Goal: Find specific page/section: Find specific page/section

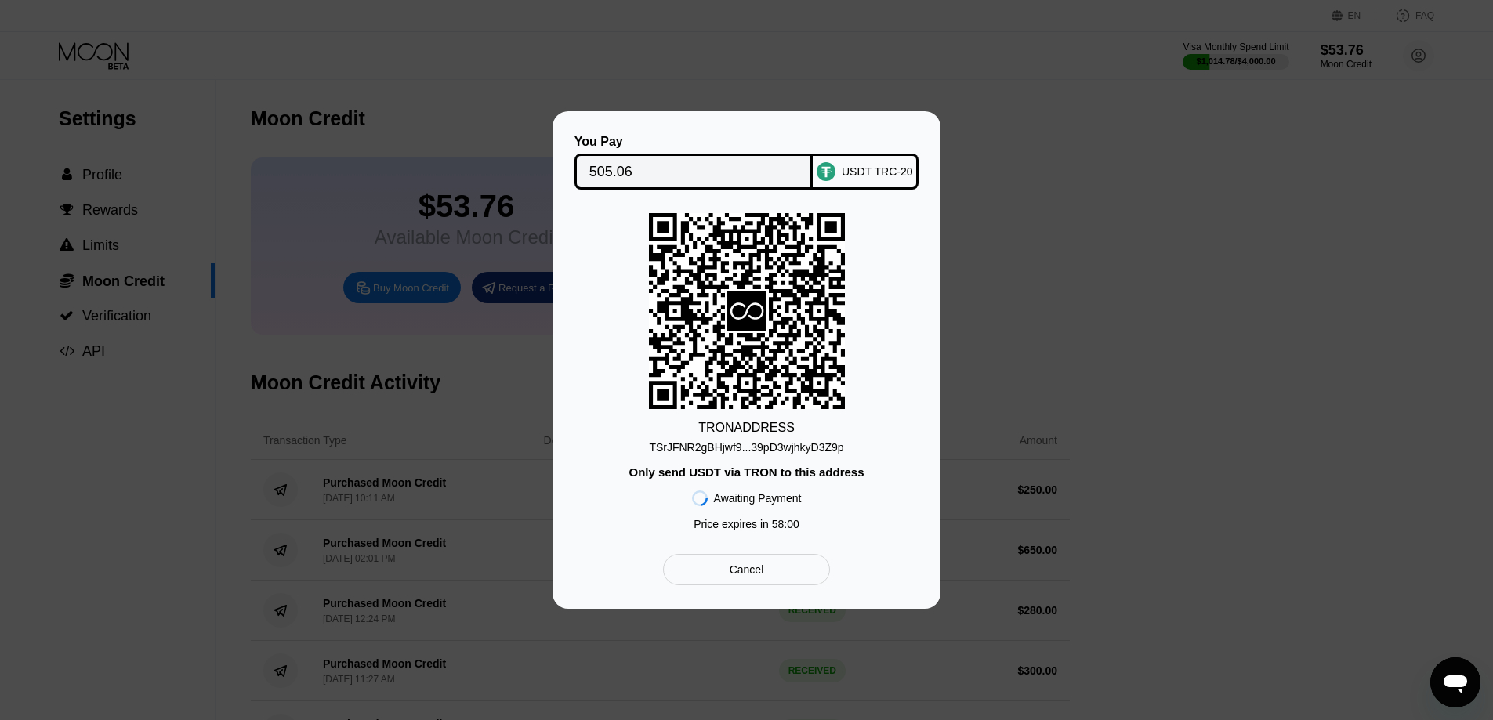
click at [754, 571] on div "Cancel" at bounding box center [747, 570] width 34 height 14
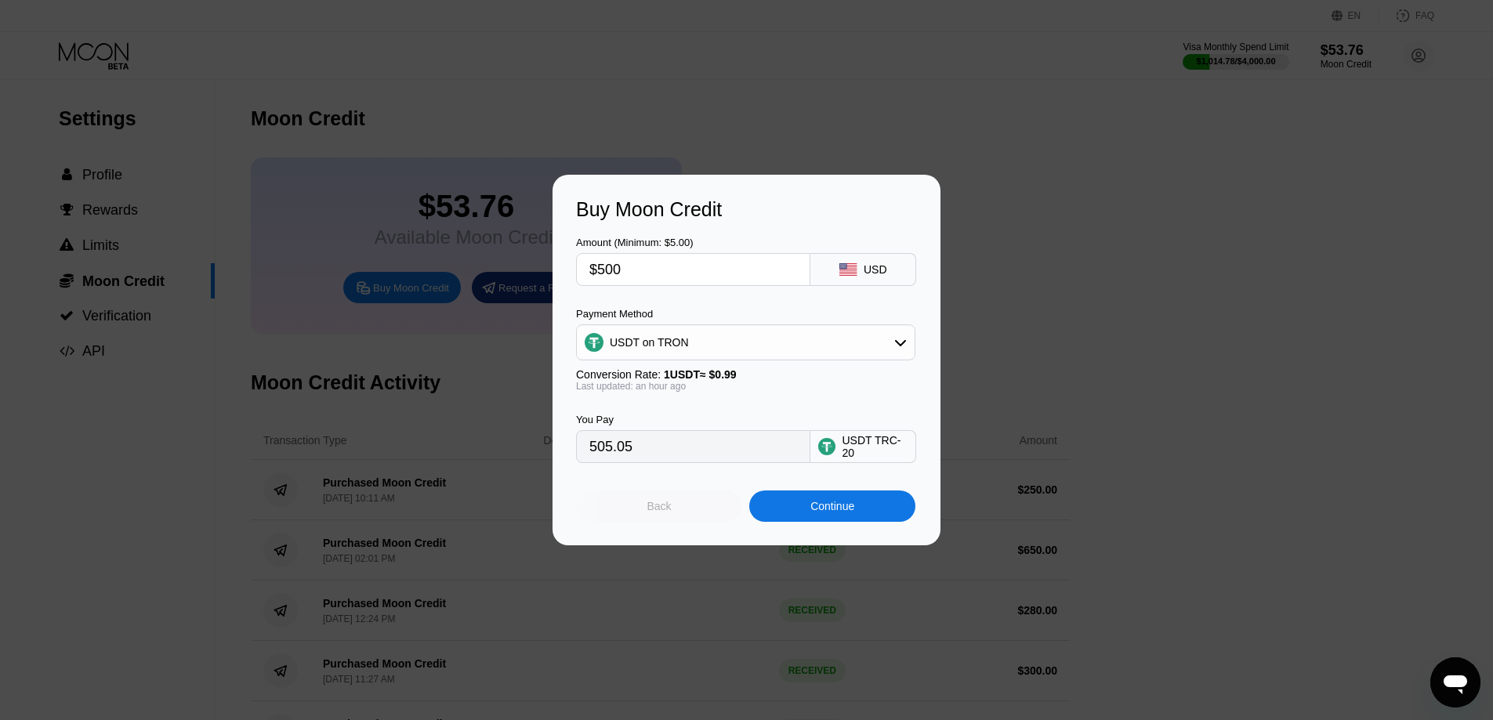
click at [637, 512] on div "Back" at bounding box center [659, 506] width 166 height 31
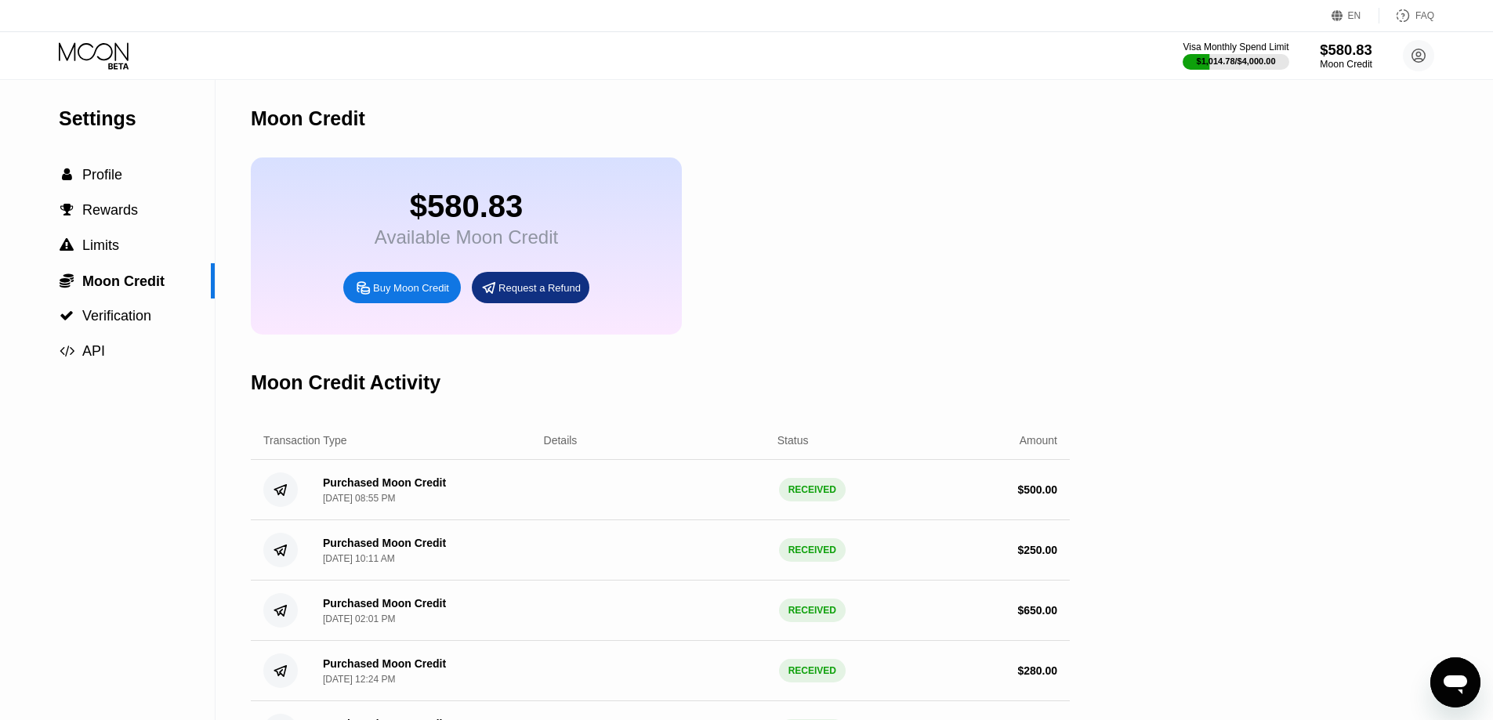
click at [1331, 58] on div "$580.83" at bounding box center [1346, 50] width 53 height 16
click at [1344, 51] on div "$580.83" at bounding box center [1346, 50] width 53 height 16
click at [89, 43] on icon at bounding box center [95, 55] width 73 height 27
